Goal: Transaction & Acquisition: Download file/media

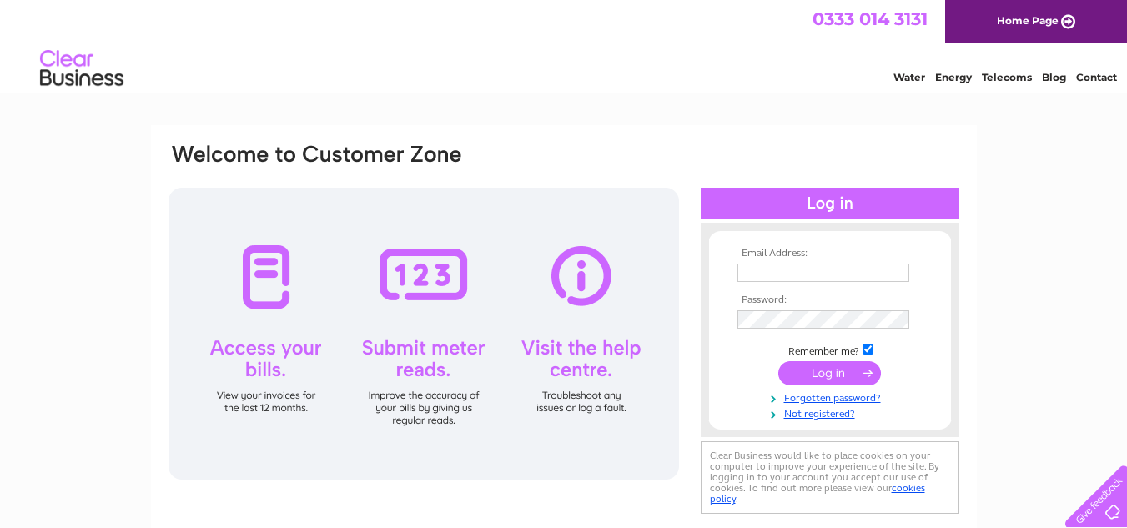
click at [805, 270] on input "text" at bounding box center [824, 273] width 172 height 18
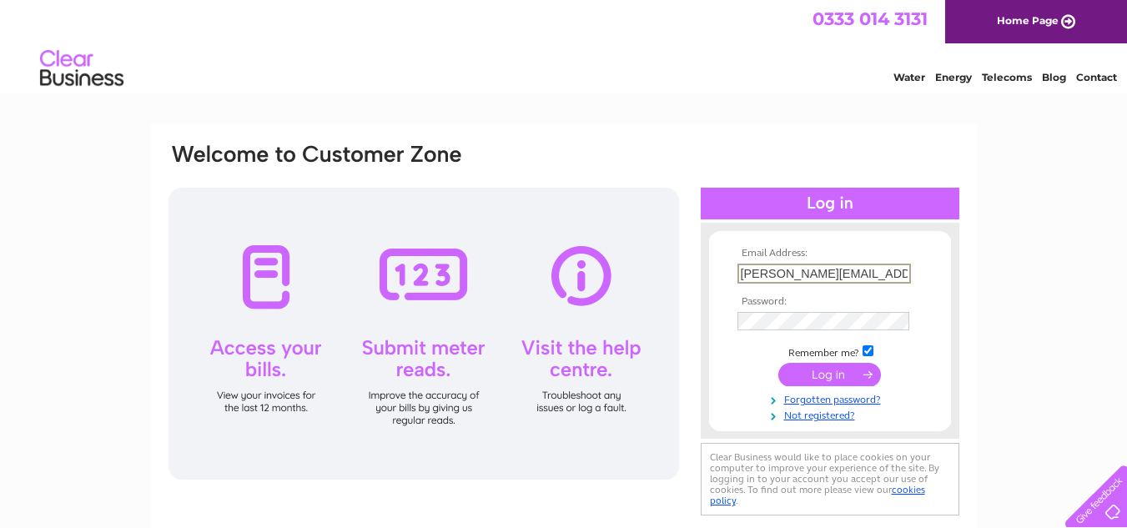
drag, startPoint x: 887, startPoint y: 276, endPoint x: 672, endPoint y: 274, distance: 215.3
click at [672, 274] on div "Email Address: laurie.kulcher@gmail.com Password:" at bounding box center [564, 331] width 794 height 378
type input "treasurer@unitariangodalming.org.uk"
click at [828, 373] on input "submit" at bounding box center [829, 372] width 103 height 23
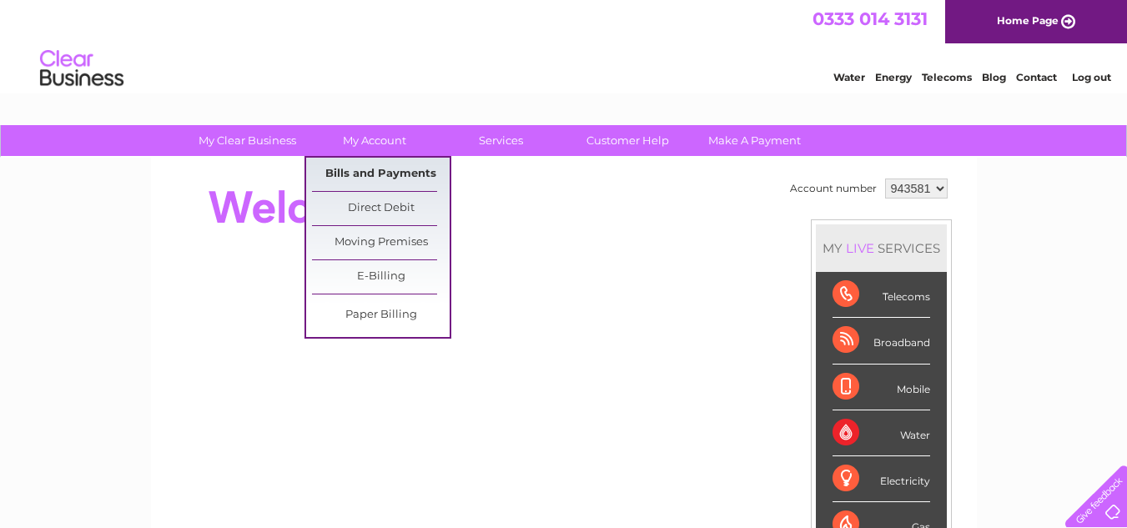
click at [371, 170] on link "Bills and Payments" at bounding box center [381, 174] width 138 height 33
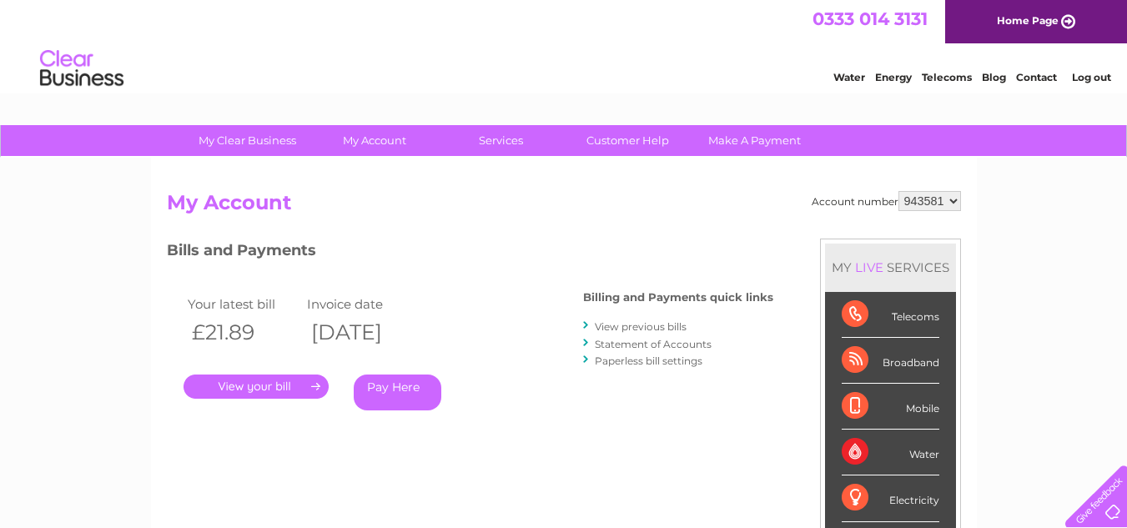
click at [260, 381] on link "." at bounding box center [256, 387] width 145 height 24
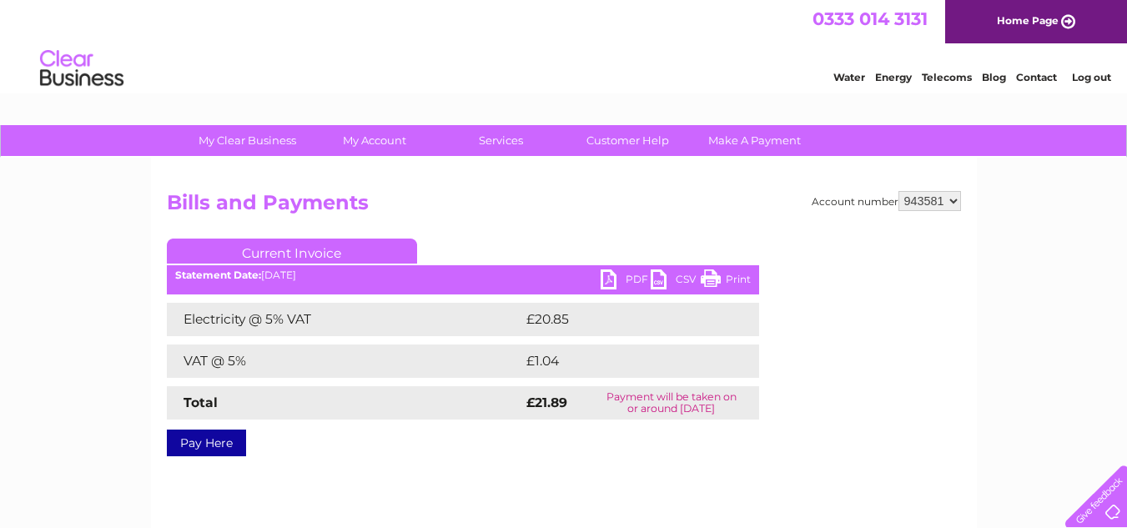
click at [629, 274] on link "PDF" at bounding box center [626, 281] width 50 height 24
click at [956, 194] on select "943581 943585" at bounding box center [930, 201] width 63 height 20
select select "943585"
click at [899, 191] on select "943581 943585" at bounding box center [930, 201] width 63 height 20
click at [628, 275] on link "PDF" at bounding box center [626, 281] width 50 height 24
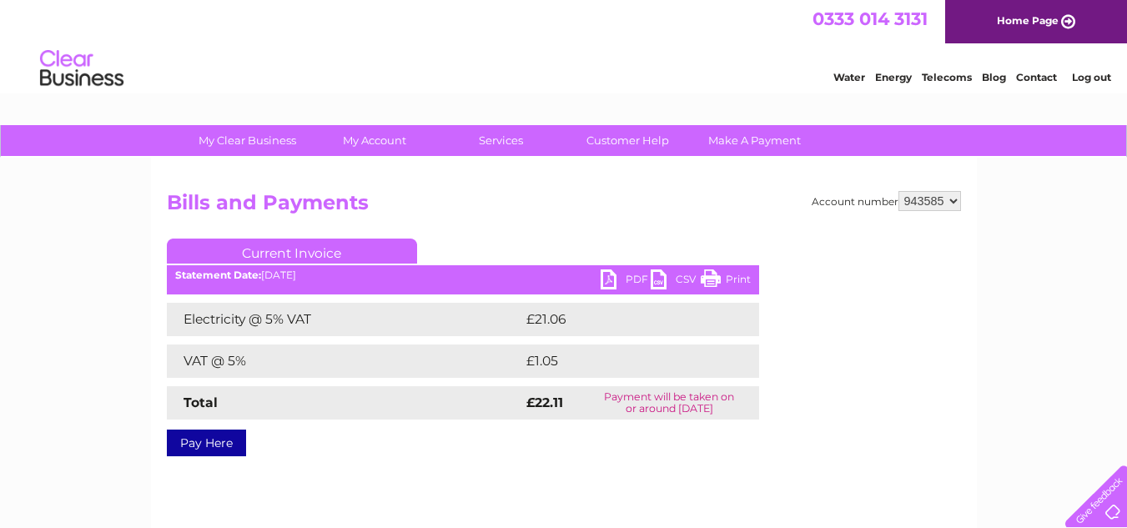
click at [949, 197] on select "943581 943585" at bounding box center [930, 201] width 63 height 20
select select "943581"
click at [899, 191] on select "943581 943585" at bounding box center [930, 201] width 63 height 20
drag, startPoint x: 0, startPoint y: 0, endPoint x: 697, endPoint y: 57, distance: 699.0
click at [697, 57] on div "Water Energy Telecoms Blog Contact Log out" at bounding box center [563, 70] width 1127 height 54
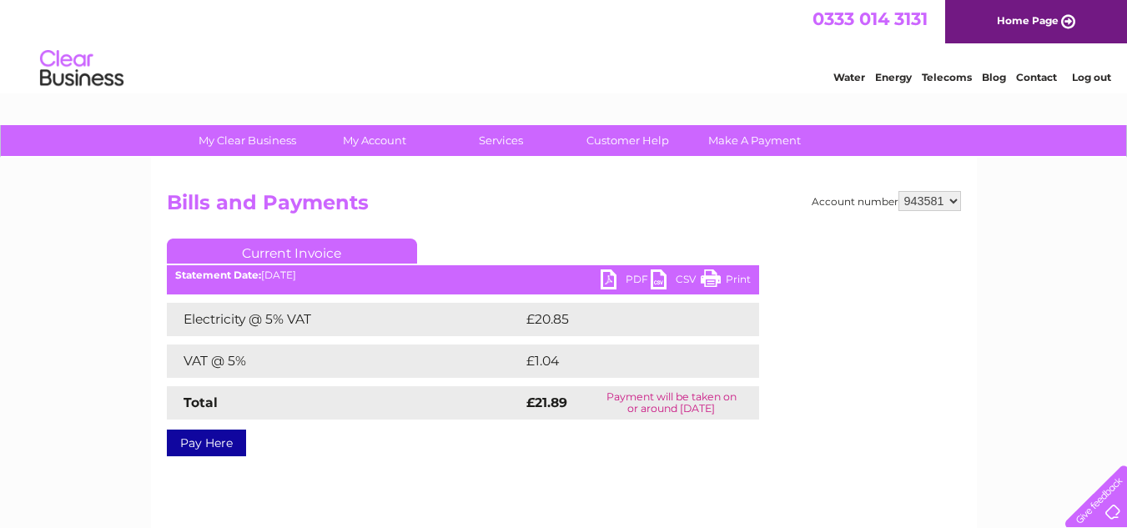
click at [1089, 79] on link "Log out" at bounding box center [1091, 77] width 39 height 13
